Goal: Information Seeking & Learning: Learn about a topic

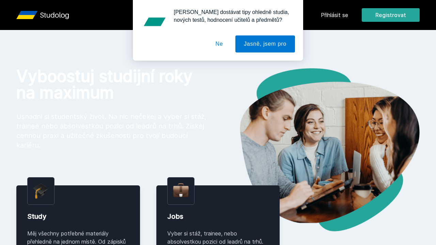
click at [352, 11] on div "Chceš dostávat tipy ohledně studia, nových testů, hodnocení učitelů a předmětů?…" at bounding box center [218, 30] width 436 height 61
click at [345, 12] on div "Chceš dostávat tipy ohledně studia, nových testů, hodnocení učitelů a předmětů?…" at bounding box center [218, 30] width 436 height 61
click at [223, 43] on button "Ne" at bounding box center [219, 43] width 25 height 17
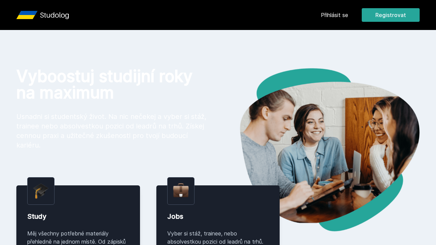
click at [354, 17] on div "Přihlásit se Registrovat" at bounding box center [370, 15] width 99 height 14
click at [342, 17] on link "Přihlásit se" at bounding box center [334, 15] width 27 height 8
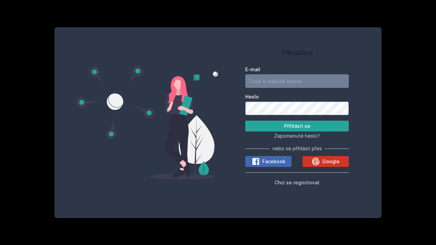
click at [316, 159] on icon at bounding box center [316, 161] width 8 height 8
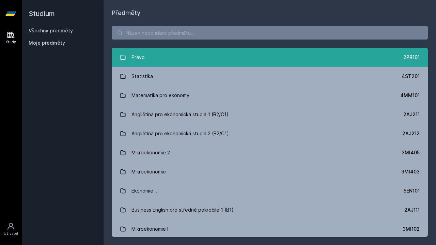
click at [247, 59] on link "Právo 2PR101" at bounding box center [270, 57] width 316 height 19
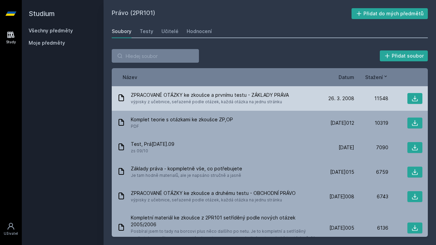
click at [217, 104] on span "výpisky z učebnice, seřazené podle otázek, každá otázka na jednu stránku" at bounding box center [210, 102] width 158 height 7
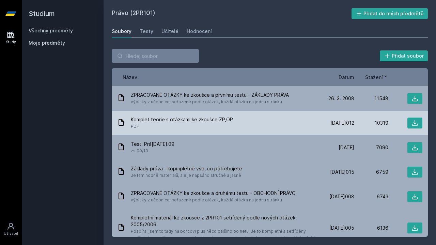
click at [208, 121] on span "Komplet teorie s otázkami ke zkoušce ZP,OP" at bounding box center [182, 119] width 102 height 7
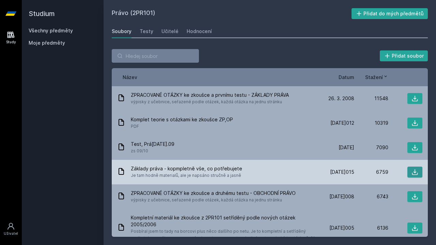
click at [417, 176] on button at bounding box center [415, 172] width 15 height 11
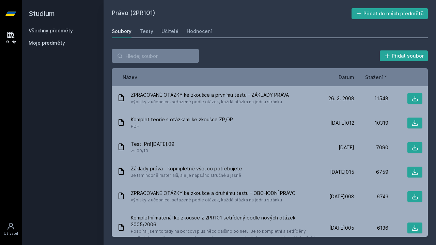
click at [214, 56] on div "Přidat soubor" at bounding box center [270, 56] width 316 height 14
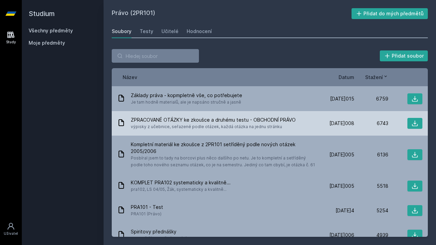
scroll to position [77, 0]
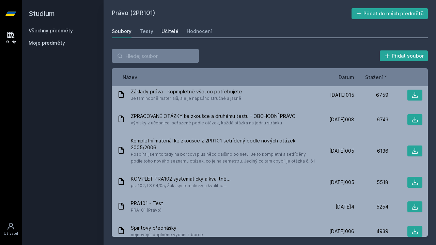
click at [170, 32] on div "Učitelé" at bounding box center [170, 31] width 17 height 7
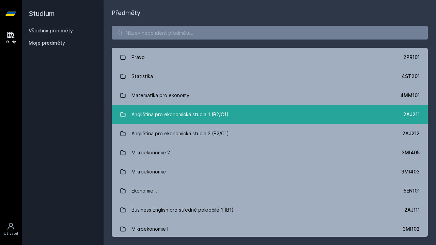
click at [155, 116] on div "Angličtina pro ekonomická studia 1 (B2/C1)" at bounding box center [180, 115] width 97 height 14
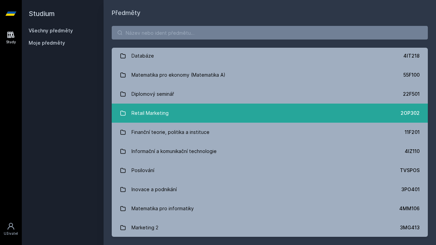
scroll to position [414, 0]
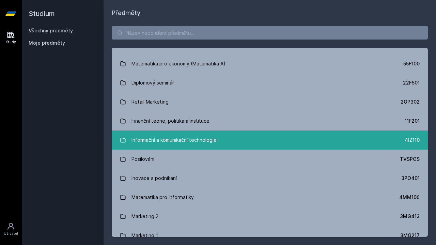
click at [191, 141] on div "Informační a komunikační technologie" at bounding box center [174, 140] width 85 height 14
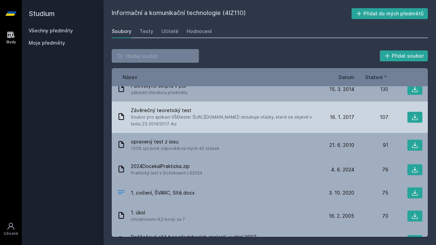
scroll to position [305, 0]
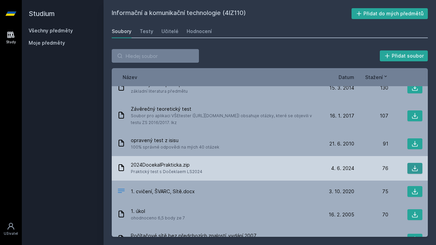
click at [413, 169] on icon at bounding box center [415, 168] width 7 height 7
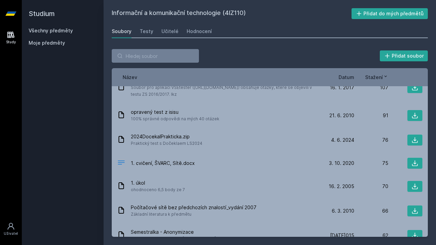
click at [80, 180] on div "Studium Všechny předměty Moje předměty" at bounding box center [63, 122] width 82 height 245
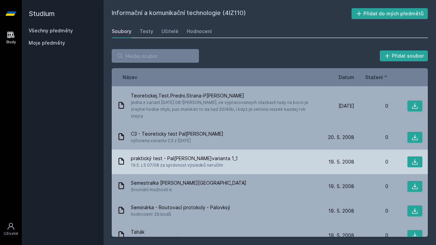
scroll to position [3513, 0]
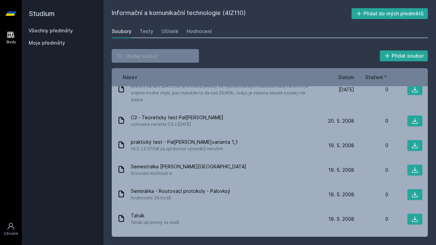
click at [352, 76] on span "Datum" at bounding box center [347, 77] width 16 height 7
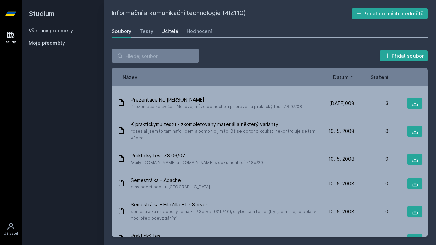
click at [171, 31] on div "Učitelé" at bounding box center [170, 31] width 17 height 7
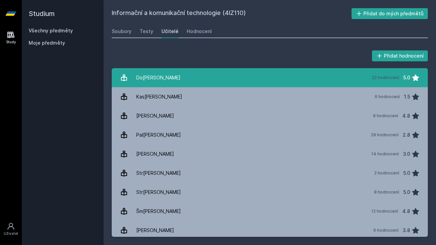
click at [154, 77] on div "Do[PERSON_NAME]" at bounding box center [158, 78] width 44 height 14
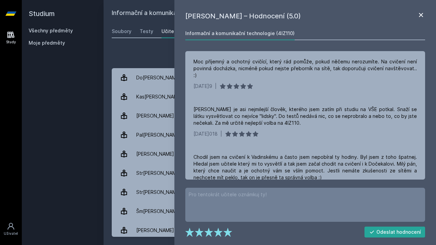
click at [421, 17] on icon at bounding box center [421, 15] width 8 height 8
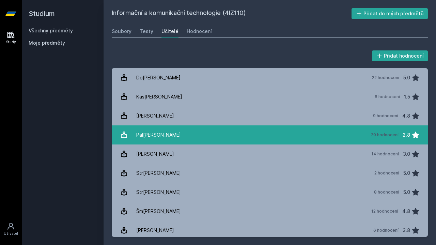
click at [261, 135] on link "[PERSON_NAME] 29 hodnocení 2.8" at bounding box center [270, 134] width 316 height 19
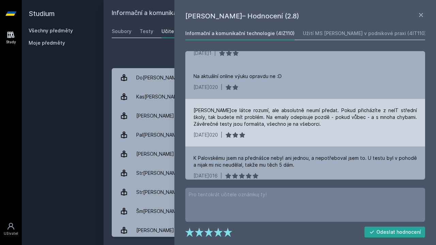
scroll to position [335, 0]
drag, startPoint x: 298, startPoint y: 122, endPoint x: 317, endPoint y: 123, distance: 19.1
click at [317, 123] on div "[PERSON_NAME]ce látce rozumí, ale absolutně neumí předat. Pokud přicházíte z ne…" at bounding box center [306, 116] width 224 height 20
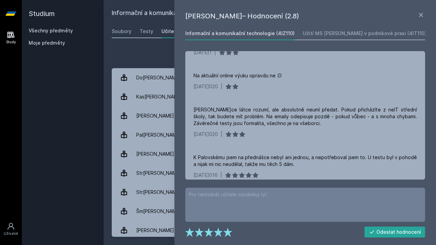
click at [167, 62] on div "Přidat hodnocení" at bounding box center [270, 56] width 316 height 14
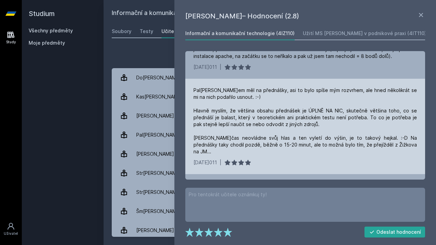
scroll to position [553, 0]
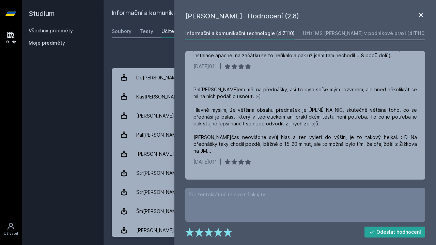
click at [419, 18] on icon at bounding box center [421, 15] width 8 height 8
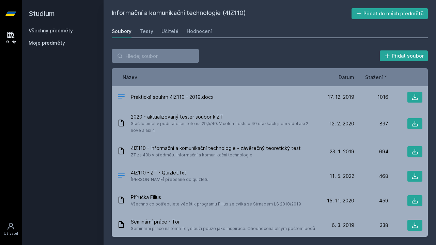
click at [47, 45] on span "Moje předměty" at bounding box center [47, 43] width 36 height 7
click at [49, 45] on span "Moje předměty" at bounding box center [47, 43] width 36 height 7
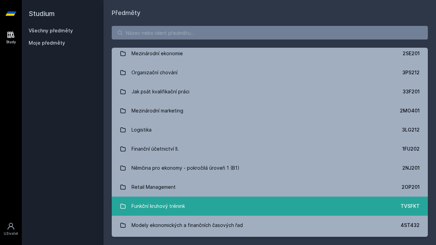
scroll to position [1177, 0]
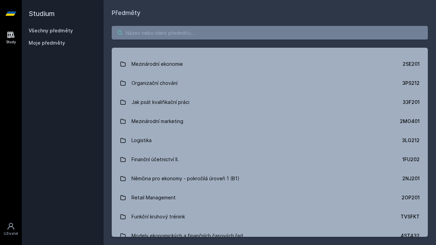
click at [209, 33] on input "search" at bounding box center [270, 33] width 316 height 14
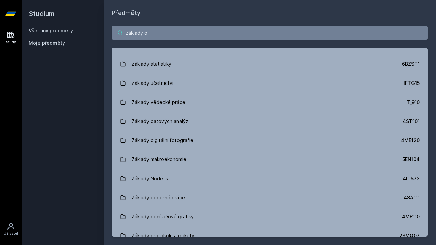
scroll to position [0, 0]
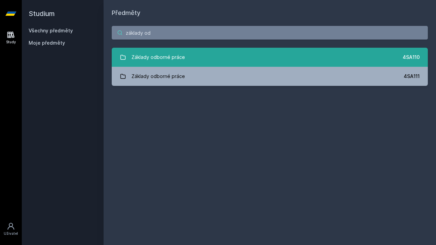
type input "základy od"
click at [206, 57] on link "Základy odborné práce 4SA110" at bounding box center [270, 57] width 316 height 19
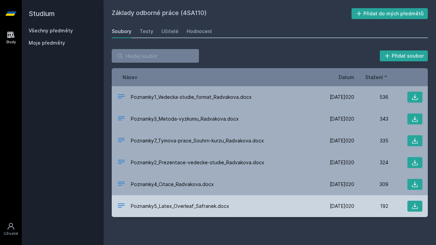
click at [184, 211] on div "Poznamky5_Latex_Overleaf_Safranek.docx" at bounding box center [218, 206] width 203 height 10
click at [256, 208] on div "Poznamky5_Latex_Overleaf_Safranek.docx" at bounding box center [218, 206] width 203 height 10
click at [418, 205] on icon at bounding box center [415, 206] width 7 height 7
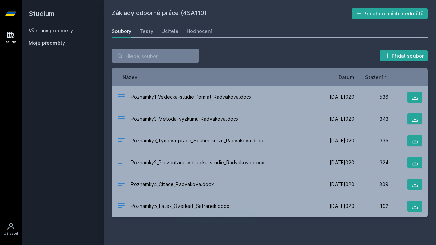
click at [217, 57] on div "Přidat soubor" at bounding box center [270, 56] width 316 height 14
click at [174, 29] on div "Učitelé" at bounding box center [170, 31] width 17 height 7
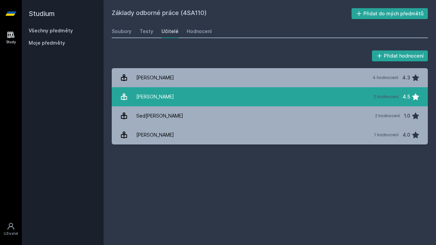
click at [152, 96] on div "[PERSON_NAME]" at bounding box center [155, 97] width 38 height 14
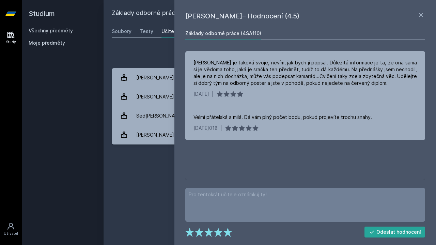
click at [132, 61] on div "Přidat hodnocení" at bounding box center [270, 56] width 316 height 14
click at [423, 14] on icon at bounding box center [421, 15] width 4 height 4
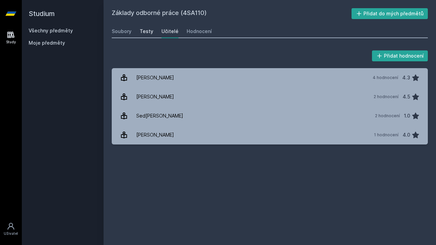
click at [146, 31] on div "Testy" at bounding box center [147, 31] width 14 height 7
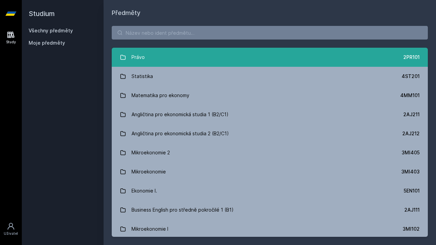
click at [161, 57] on link "Právo 2PR101" at bounding box center [270, 57] width 316 height 19
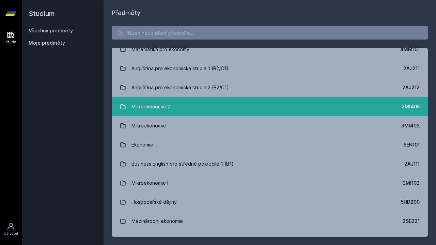
scroll to position [46, 0]
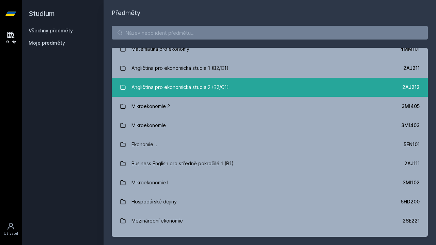
click at [184, 90] on div "Angličtina pro ekonomická studia 2 (B2/C1)" at bounding box center [180, 87] width 97 height 14
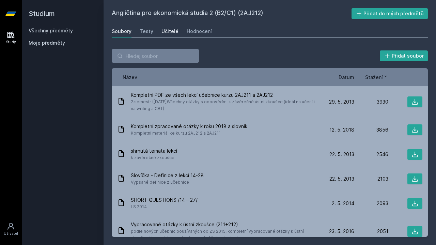
click at [167, 35] on link "Učitelé" at bounding box center [170, 32] width 17 height 14
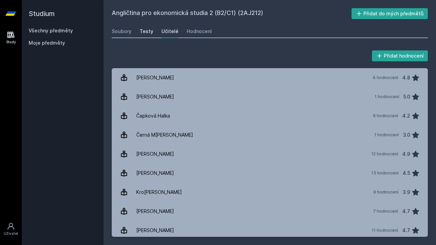
click at [148, 33] on div "Testy" at bounding box center [147, 31] width 14 height 7
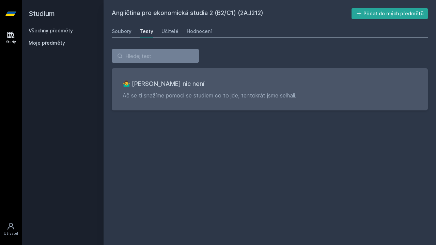
click at [111, 34] on div "Angličtina pro ekonomická studia 2 (B2/C1) (2AJ212) Přidat do mých předmětů [GE…" at bounding box center [270, 122] width 333 height 245
click at [119, 32] on div "Soubory" at bounding box center [122, 31] width 20 height 7
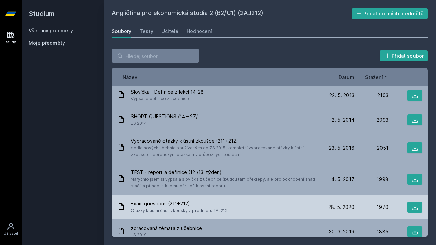
scroll to position [113, 0]
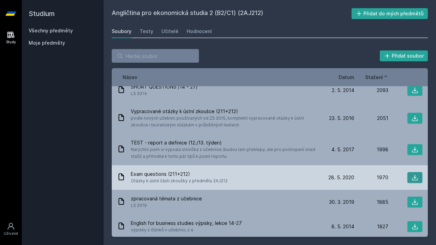
click at [413, 177] on icon at bounding box center [415, 177] width 7 height 7
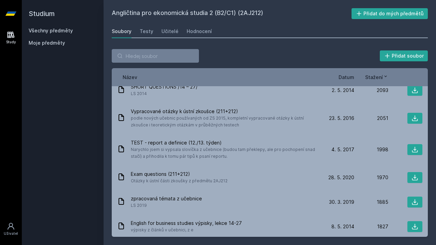
click at [219, 56] on div "Přidat soubor" at bounding box center [270, 56] width 316 height 14
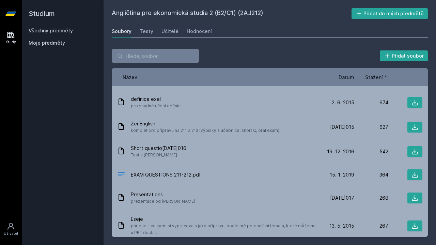
scroll to position [560, 0]
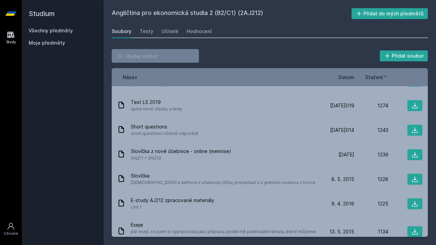
click at [273, 43] on div "Přidat soubor Řazení: Název Datum Stažení Název Datum Stažení Kompletní PDF ze …" at bounding box center [270, 143] width 333 height 204
